Goal: Information Seeking & Learning: Find specific fact

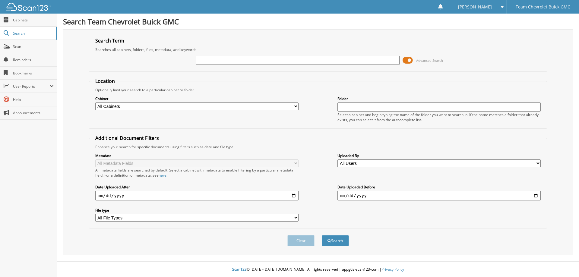
click at [297, 106] on select "All Cabinets ACCOUNTS PAYABLE ALICE CHEV NEEDS FILING CAR DEALS COURTESY DELIVE…" at bounding box center [196, 106] width 203 height 8
select select "24068"
click at [95, 102] on select "All Cabinets ACCOUNTS PAYABLE ALICE CHEV NEEDS FILING CAR DEALS COURTESY DELIVE…" at bounding box center [196, 106] width 203 height 8
click at [207, 61] on input "text" at bounding box center [297, 60] width 203 height 9
type input "c3792"
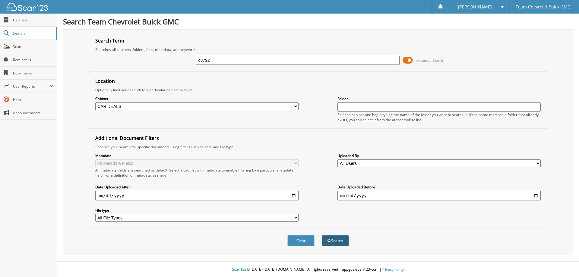
click at [338, 240] on button "Search" at bounding box center [335, 240] width 27 height 11
select select "24068"
click at [205, 58] on input "text" at bounding box center [297, 60] width 203 height 9
type input "c3792"
click at [408, 60] on span at bounding box center [407, 60] width 10 height 9
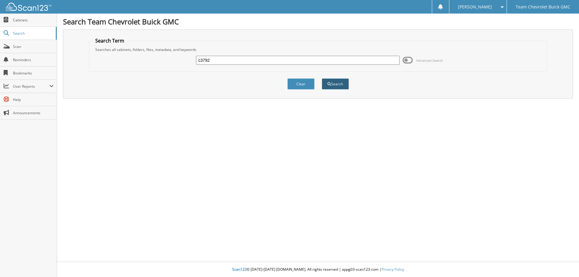
click at [341, 83] on button "Search" at bounding box center [335, 83] width 27 height 11
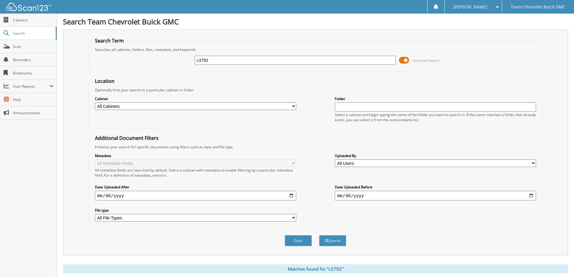
click at [292, 194] on input "date" at bounding box center [195, 196] width 201 height 10
type input "[DATE]"
click at [531, 194] on input "date" at bounding box center [435, 196] width 201 height 10
type input "2025-09-16"
click at [533, 162] on select "All Users Adrienne Gaitan Ariana Ybanez Ash Powell Ashley Diaz ashley garza Dan…" at bounding box center [435, 163] width 201 height 8
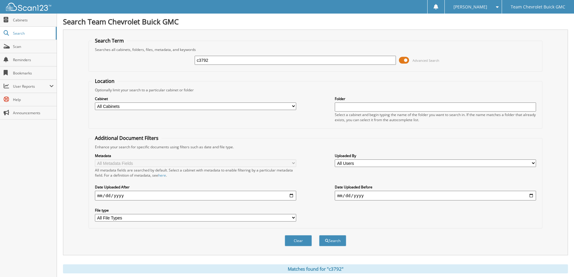
click at [533, 162] on select "All Users Adrienne Gaitan Ariana Ybanez Ash Powell Ashley Diaz ashley garza Dan…" at bounding box center [435, 163] width 201 height 8
click at [339, 240] on button "Search" at bounding box center [332, 240] width 27 height 11
click at [20, 19] on span "Cabinets" at bounding box center [33, 19] width 41 height 5
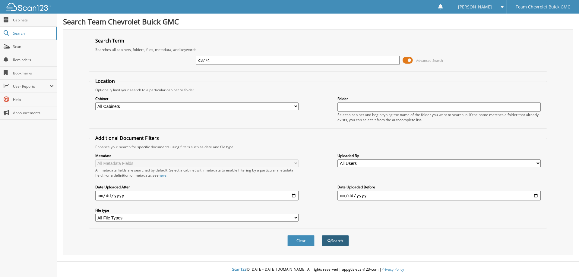
type input "c3774"
click at [332, 241] on button "Search" at bounding box center [335, 240] width 27 height 11
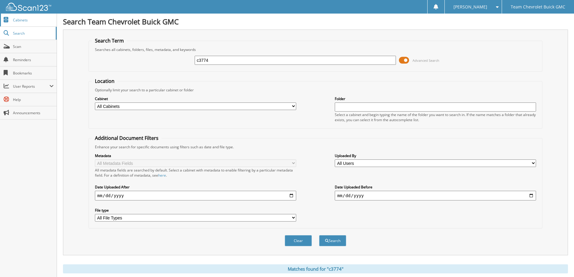
click at [23, 20] on span "Cabinets" at bounding box center [33, 19] width 41 height 5
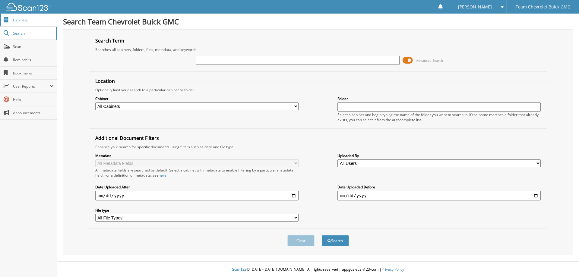
click at [21, 19] on span "Cabinets" at bounding box center [33, 19] width 41 height 5
type input "c3774"
click at [344, 241] on button "Search" at bounding box center [335, 240] width 27 height 11
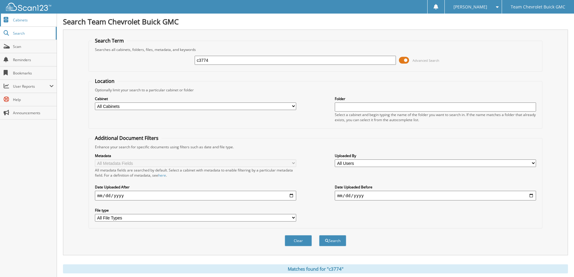
click at [20, 20] on span "Cabinets" at bounding box center [33, 19] width 41 height 5
